Goal: Communication & Community: Share content

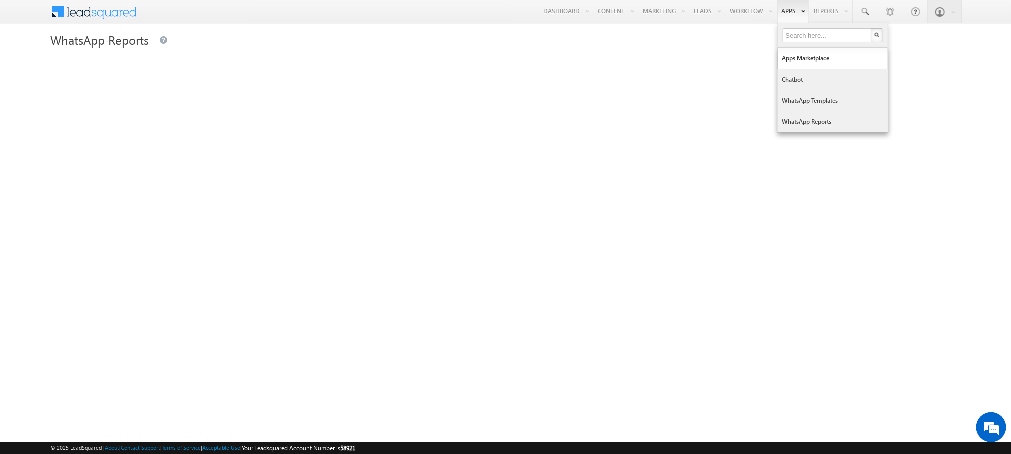
click at [810, 96] on link "WhatsApp Templates" at bounding box center [833, 100] width 110 height 21
click at [813, 102] on link "WhatsApp Templates" at bounding box center [833, 100] width 110 height 21
click at [783, 103] on link "WhatsApp Templates" at bounding box center [833, 100] width 110 height 21
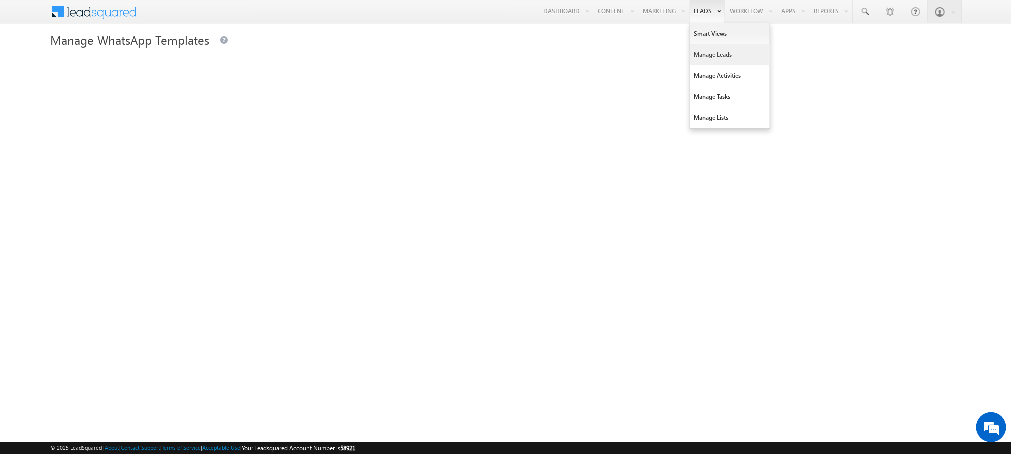
click at [706, 59] on link "Manage Leads" at bounding box center [730, 54] width 80 height 21
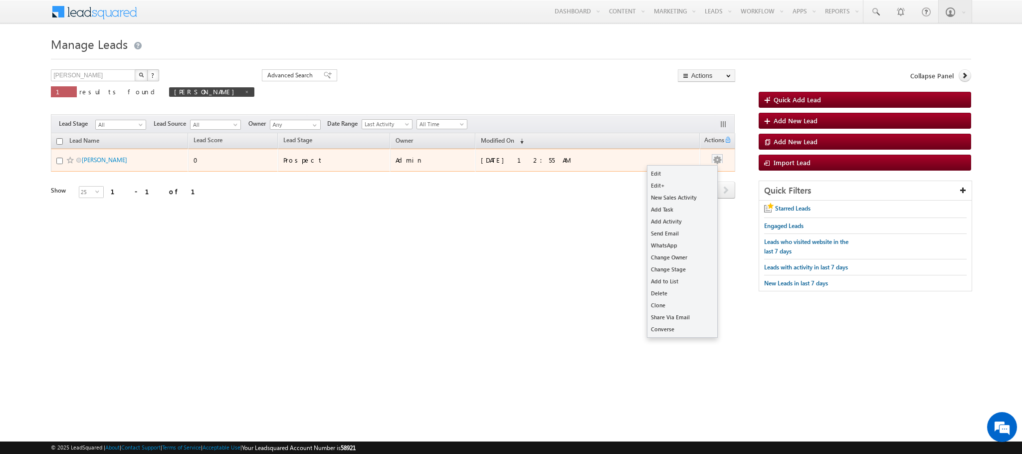
click at [721, 160] on button "button" at bounding box center [717, 160] width 10 height 10
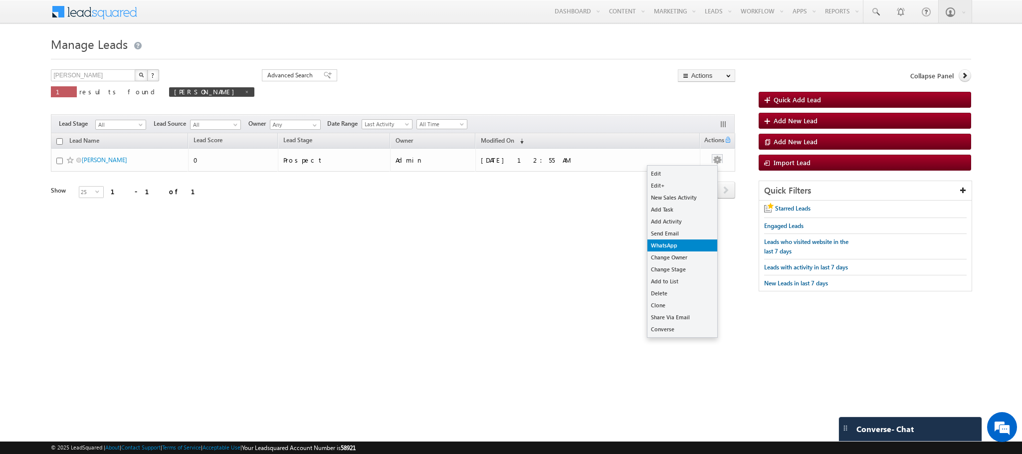
click at [674, 246] on link "WhatsApp" at bounding box center [683, 245] width 70 height 12
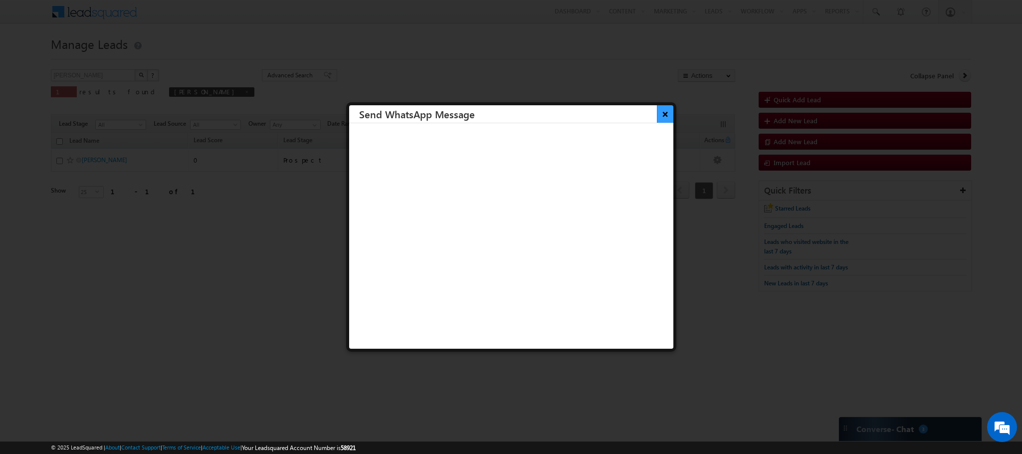
click at [657, 117] on button "×" at bounding box center [665, 113] width 16 height 17
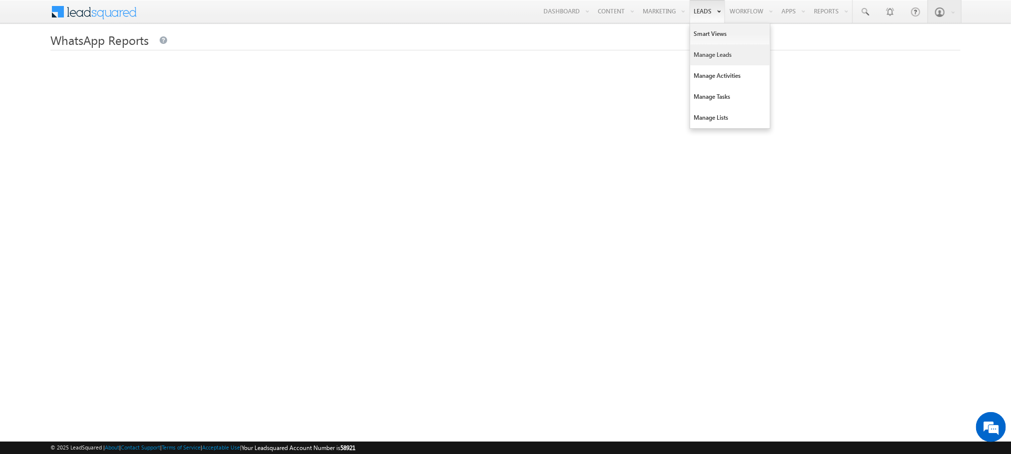
click at [705, 59] on link "Manage Leads" at bounding box center [730, 54] width 80 height 21
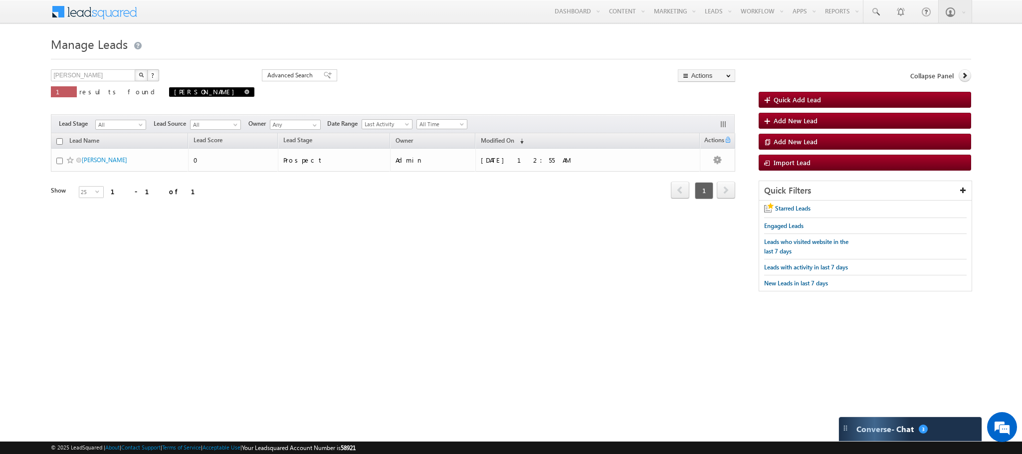
click at [244, 94] on span at bounding box center [246, 91] width 5 height 5
type input "Search Leads"
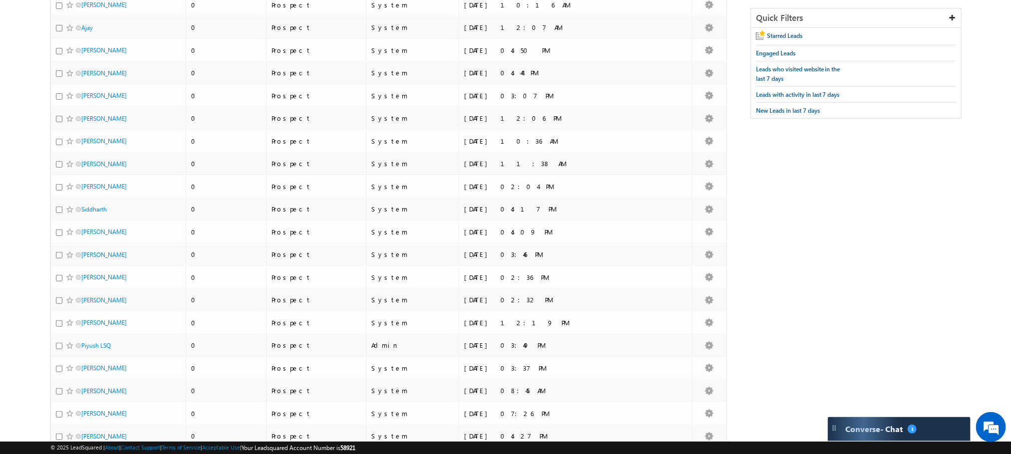
scroll to position [166, 0]
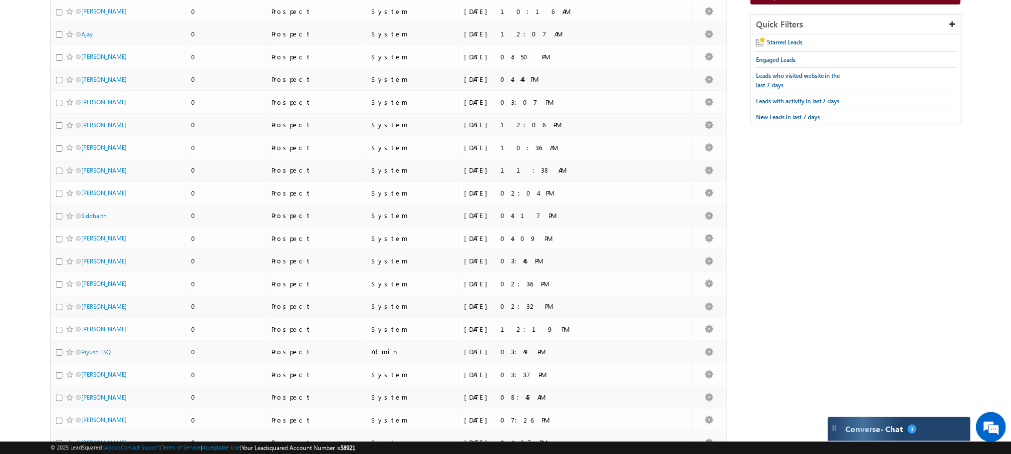
click at [898, 432] on div "Converse - Chat 3" at bounding box center [899, 429] width 143 height 24
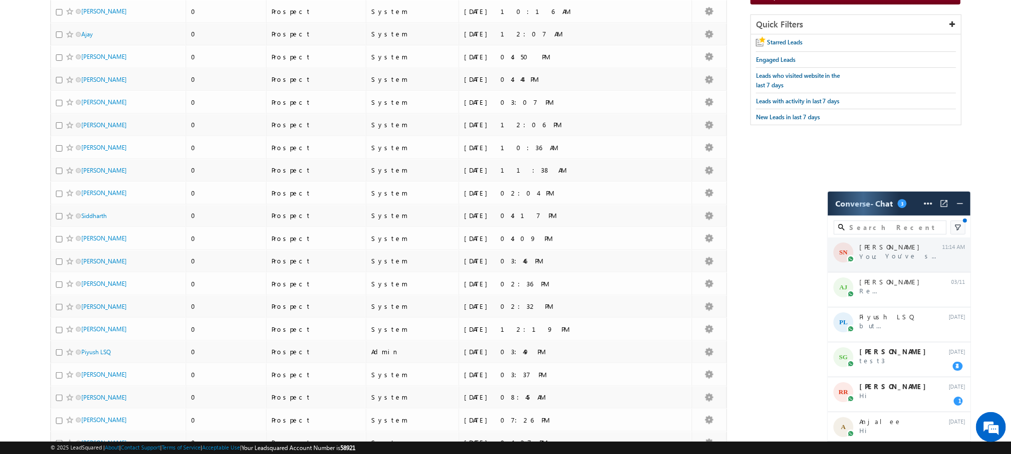
click at [882, 256] on div "SN [PERSON_NAME] You: You’ve seen our ads, now it’s time for t... 11:14 AM" at bounding box center [899, 254] width 143 height 35
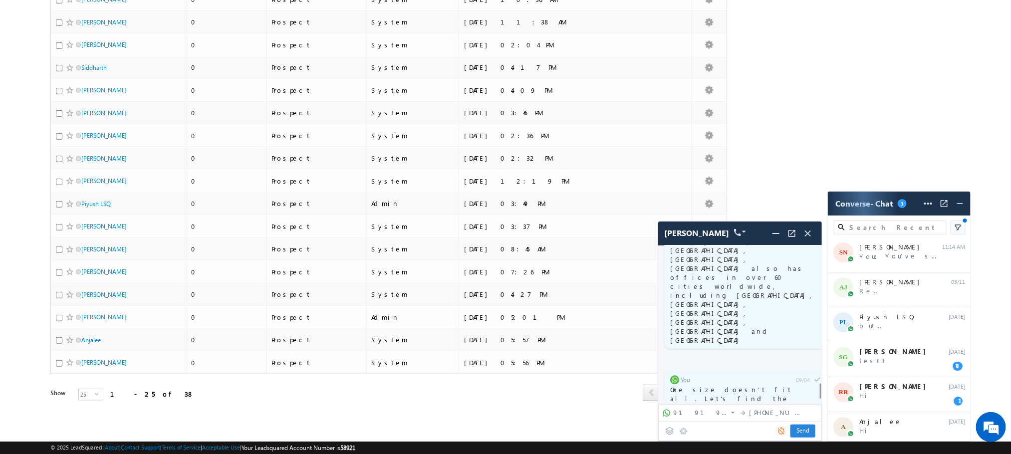
scroll to position [3471, 0]
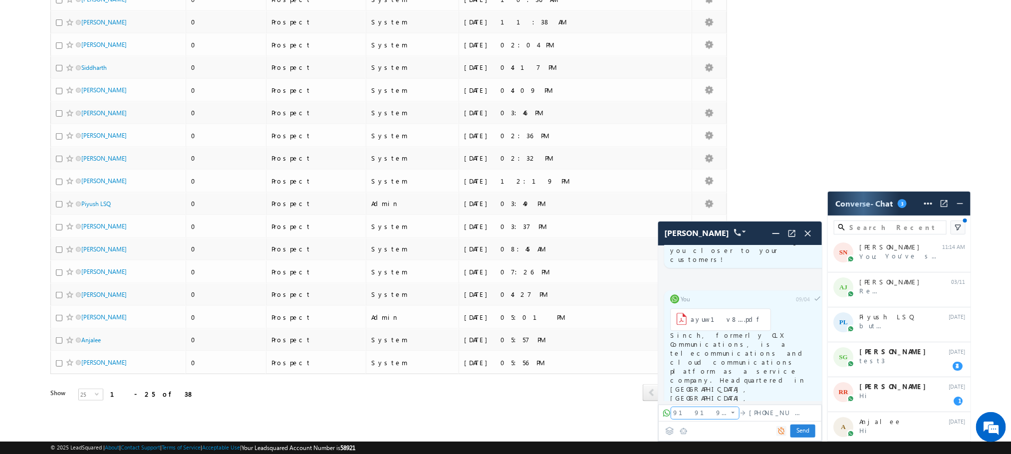
click at [704, 414] on span "91919124580864" at bounding box center [700, 412] width 55 height 9
click at [713, 412] on span "91919124580864" at bounding box center [700, 412] width 55 height 9
click at [692, 429] on div "Send Send" at bounding box center [739, 431] width 159 height 18
click at [707, 433] on div "Send Send" at bounding box center [739, 431] width 159 height 18
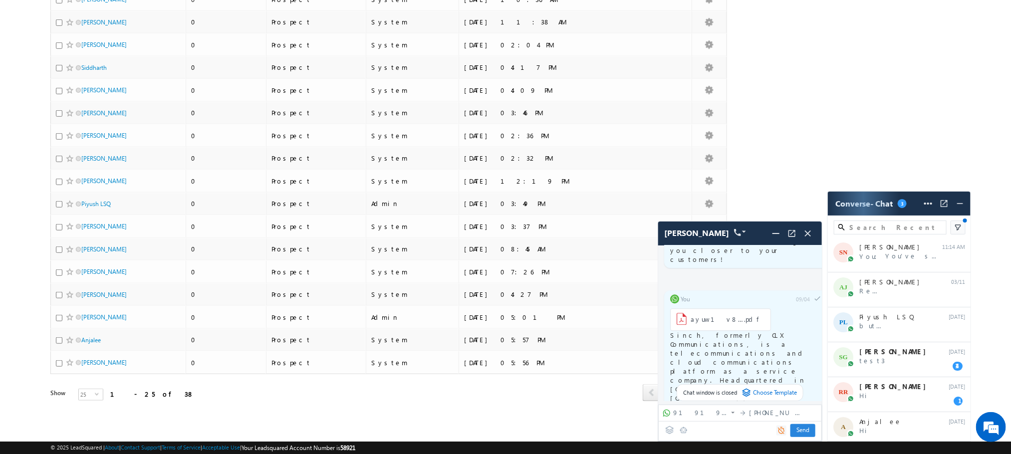
click at [785, 435] on div at bounding box center [781, 431] width 10 height 10
click at [782, 396] on span "Choose Template" at bounding box center [775, 393] width 44 height 10
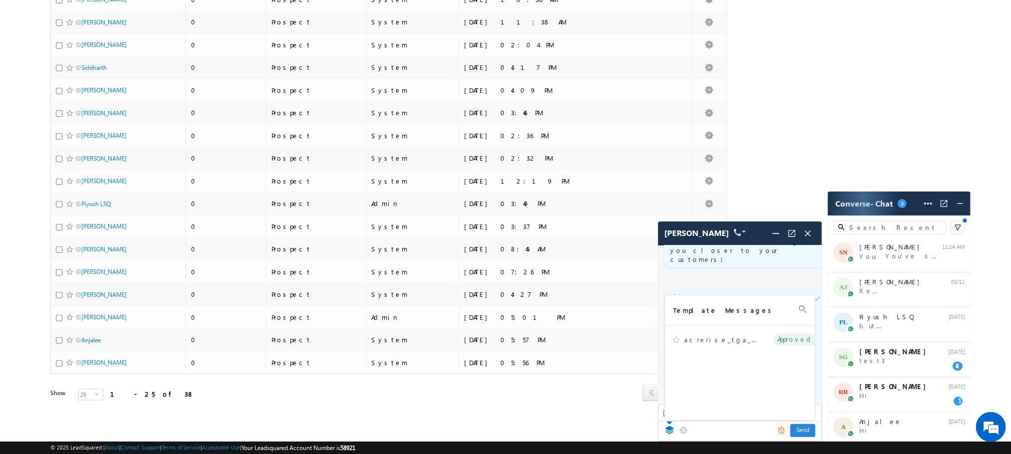
click at [782, 396] on div "acrerise_tga_gurtej_video_12092025 Approved" at bounding box center [745, 370] width 161 height 89
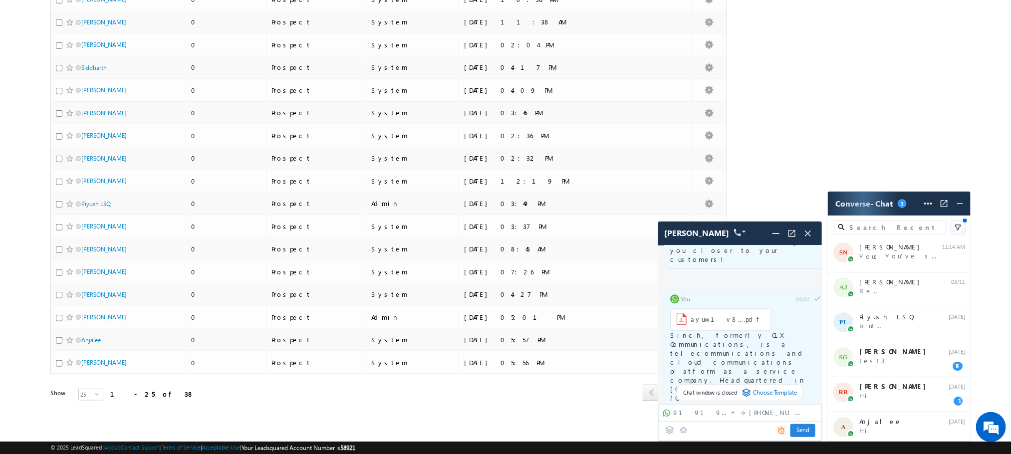
click at [735, 430] on div "Send Send" at bounding box center [739, 431] width 159 height 18
click at [672, 430] on icon at bounding box center [669, 430] width 9 height 9
click at [791, 232] on img at bounding box center [792, 233] width 10 height 10
click at [964, 207] on img at bounding box center [960, 204] width 10 height 10
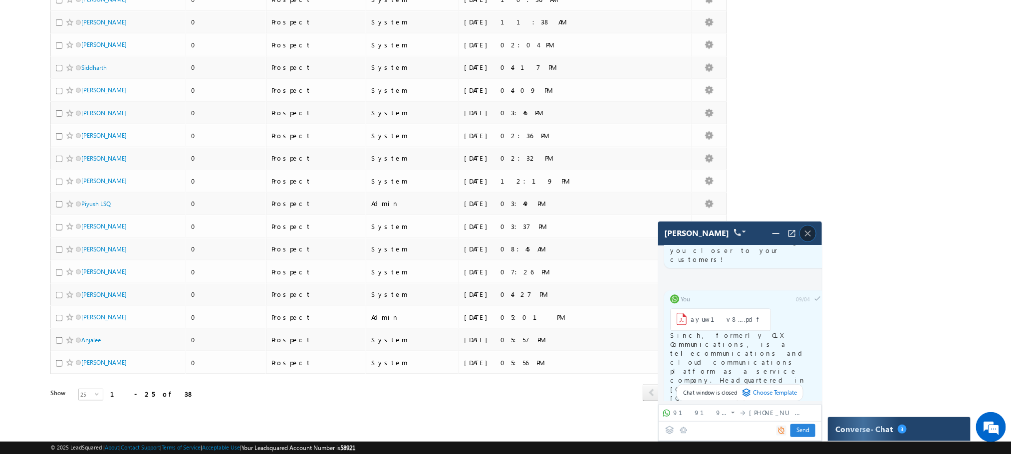
click at [812, 234] on img at bounding box center [807, 233] width 11 height 11
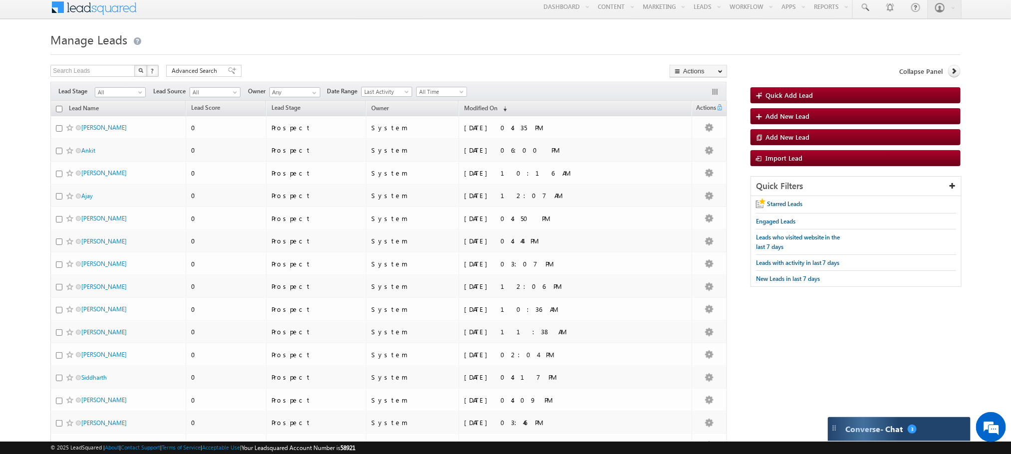
scroll to position [0, 0]
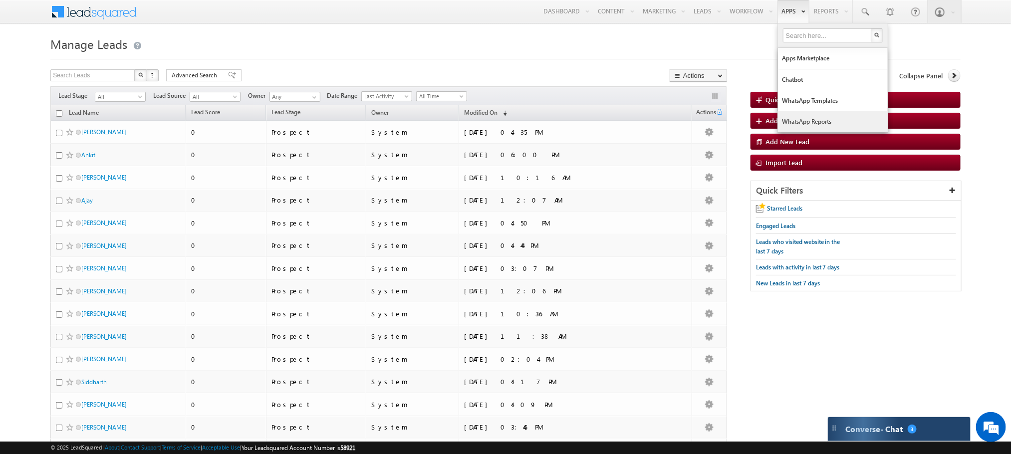
click at [798, 124] on link "WhatsApp Reports" at bounding box center [833, 121] width 110 height 21
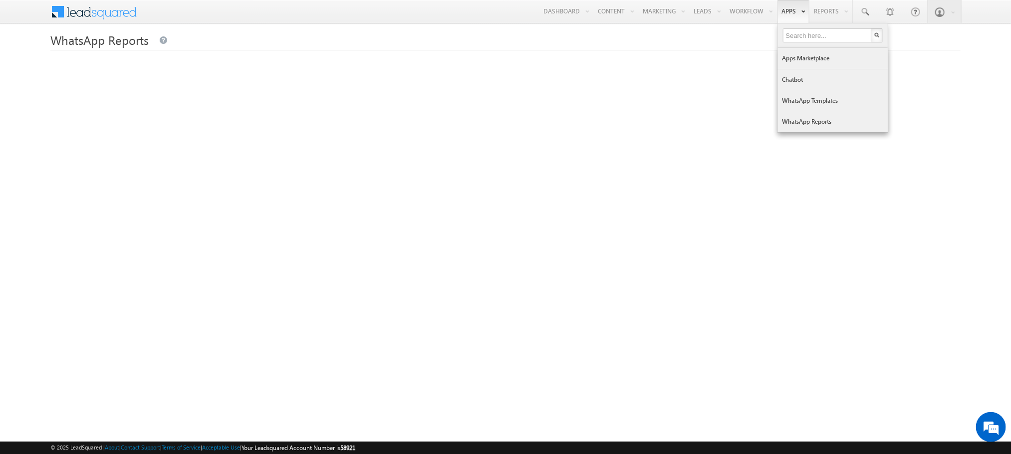
click at [793, 65] on link "Apps Marketplace" at bounding box center [833, 58] width 110 height 21
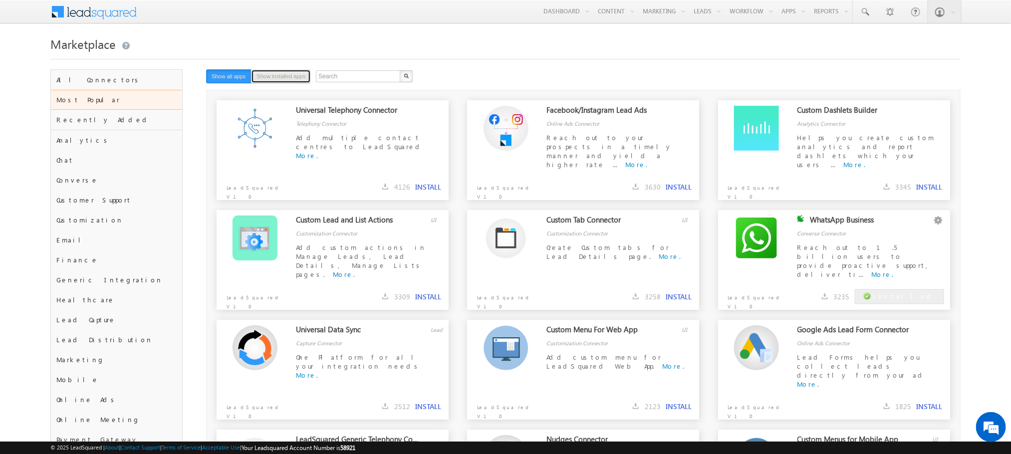
click at [274, 79] on button "Show installed apps" at bounding box center [281, 76] width 60 height 14
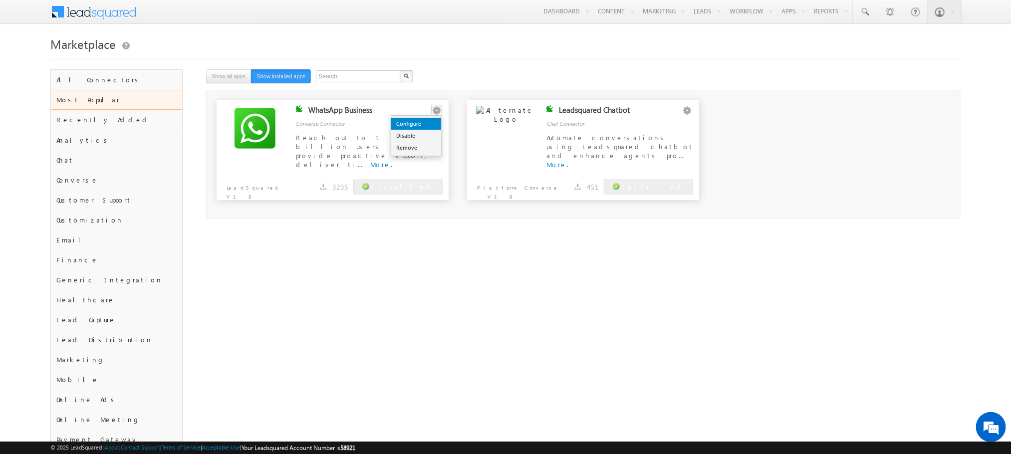
click at [422, 122] on link "Configure" at bounding box center [416, 124] width 50 height 12
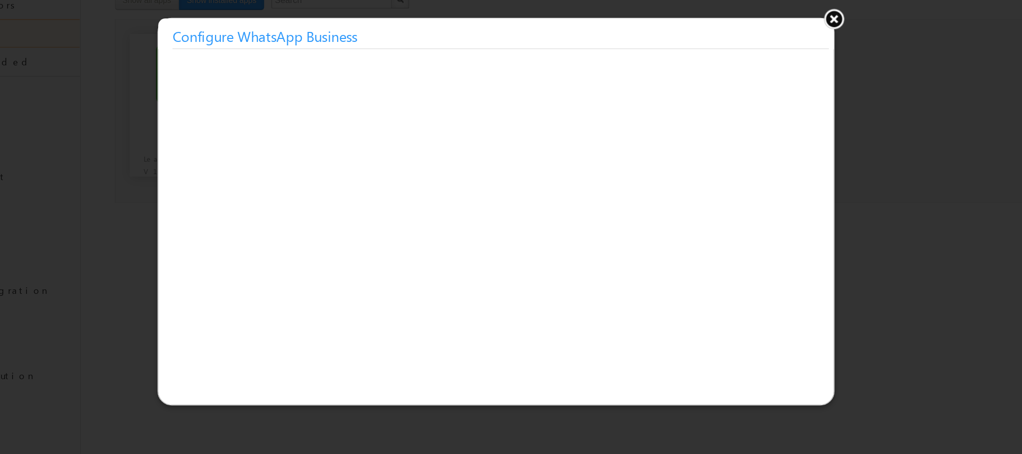
click at [407, 103] on h3 "Configure WhatsApp Business" at bounding box center [479, 102] width 460 height 18
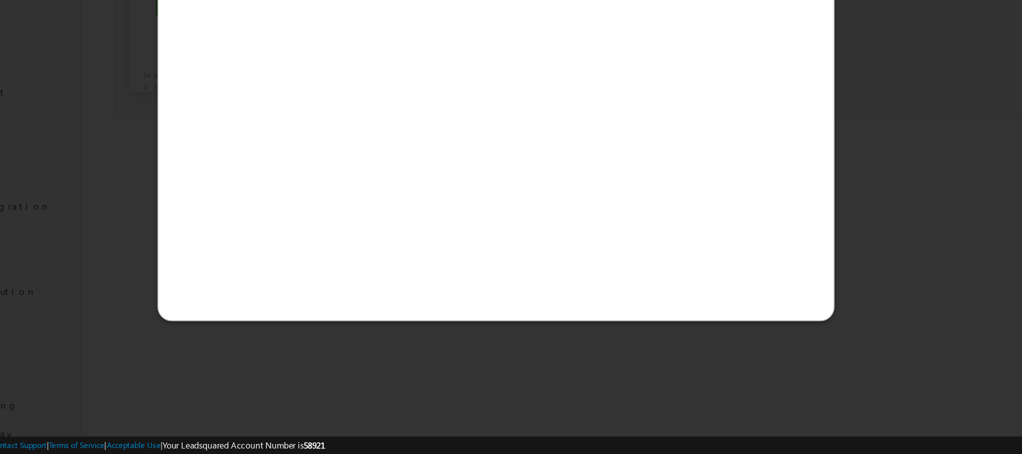
click at [804, 252] on div at bounding box center [511, 227] width 1022 height 454
click at [740, 284] on div at bounding box center [511, 227] width 1022 height 454
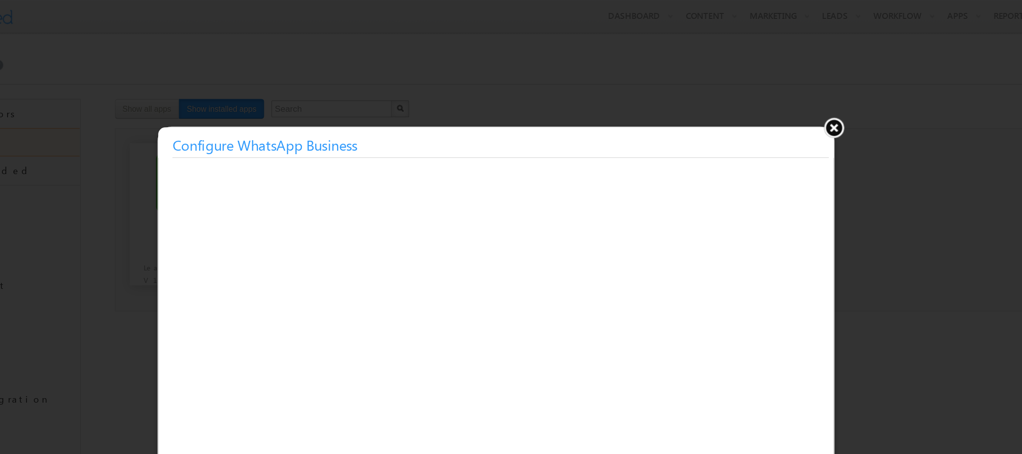
click at [777, 192] on div at bounding box center [511, 227] width 1022 height 454
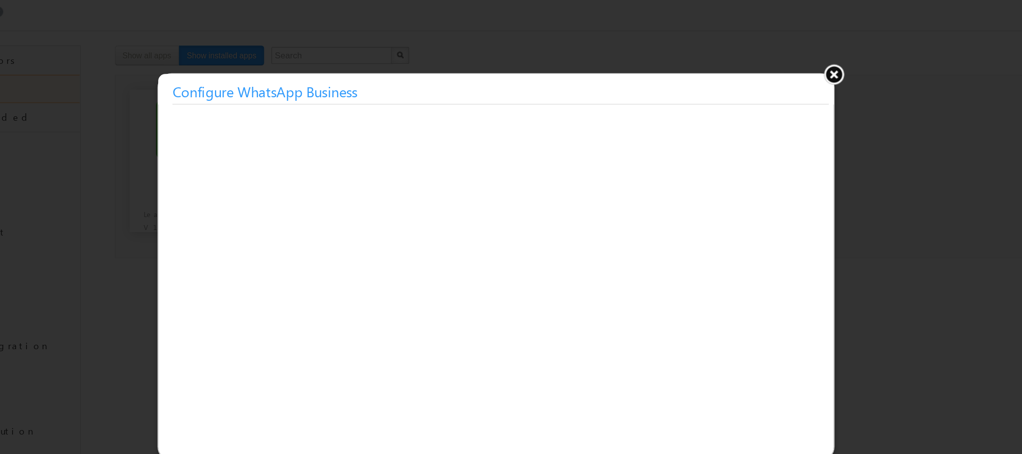
click at [716, 85] on button at bounding box center [712, 89] width 15 height 15
